Goal: Complete application form

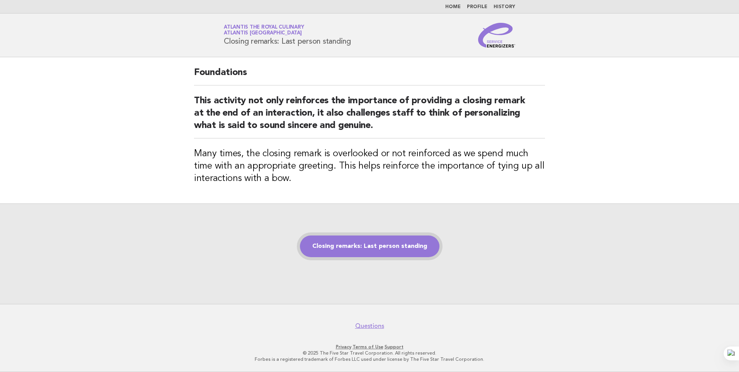
click at [375, 255] on link "Closing remarks: Last person standing" at bounding box center [370, 246] width 140 height 22
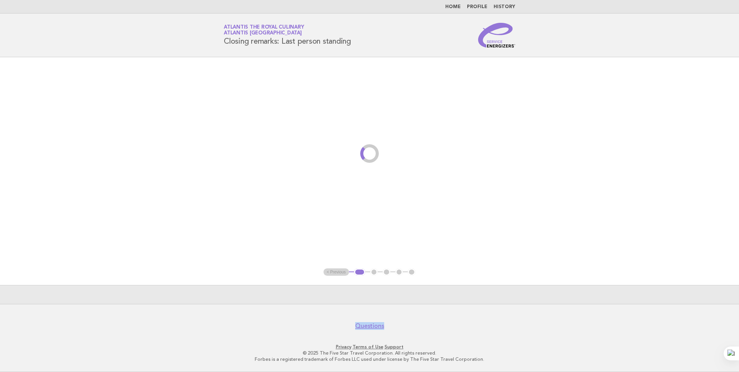
click at [379, 248] on main "< Previous 1 2 3 4 5" at bounding box center [369, 180] width 739 height 247
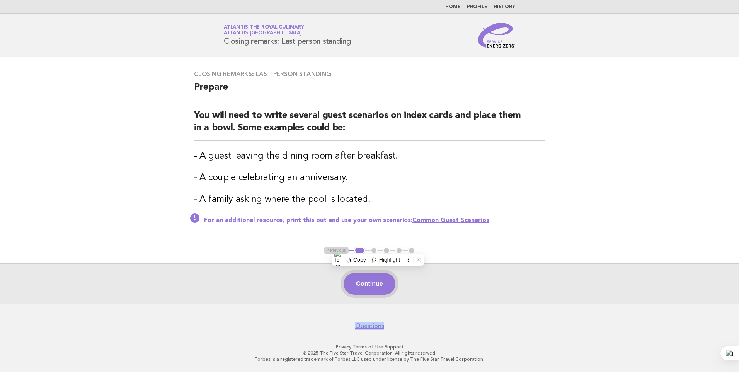
click at [366, 284] on button "Continue" at bounding box center [369, 284] width 51 height 22
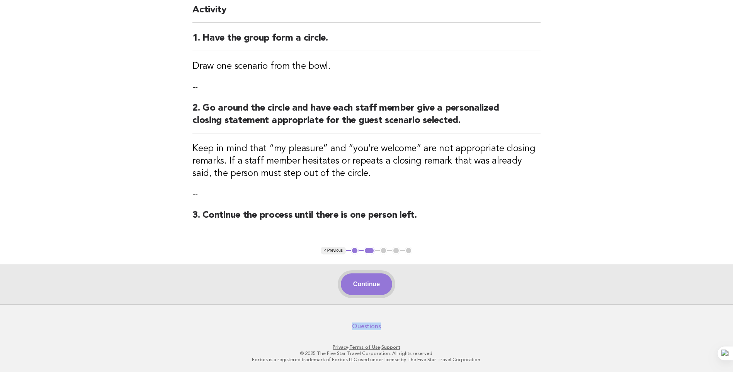
click at [373, 279] on button "Continue" at bounding box center [366, 284] width 51 height 22
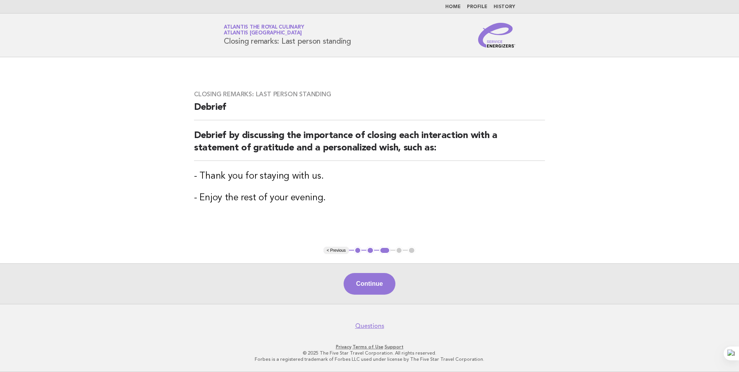
click at [384, 295] on div "Continue" at bounding box center [369, 283] width 739 height 41
click at [388, 291] on button "Continue" at bounding box center [369, 284] width 51 height 22
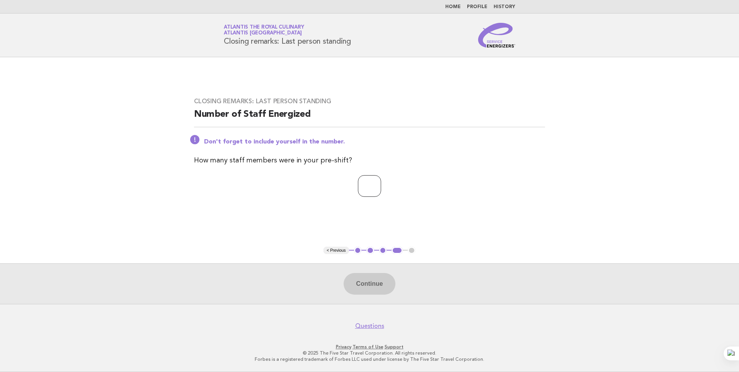
click at [365, 184] on input "number" at bounding box center [369, 186] width 23 height 22
type input "**"
click at [374, 283] on button "Continue" at bounding box center [369, 284] width 51 height 22
